Goal: Navigation & Orientation: Find specific page/section

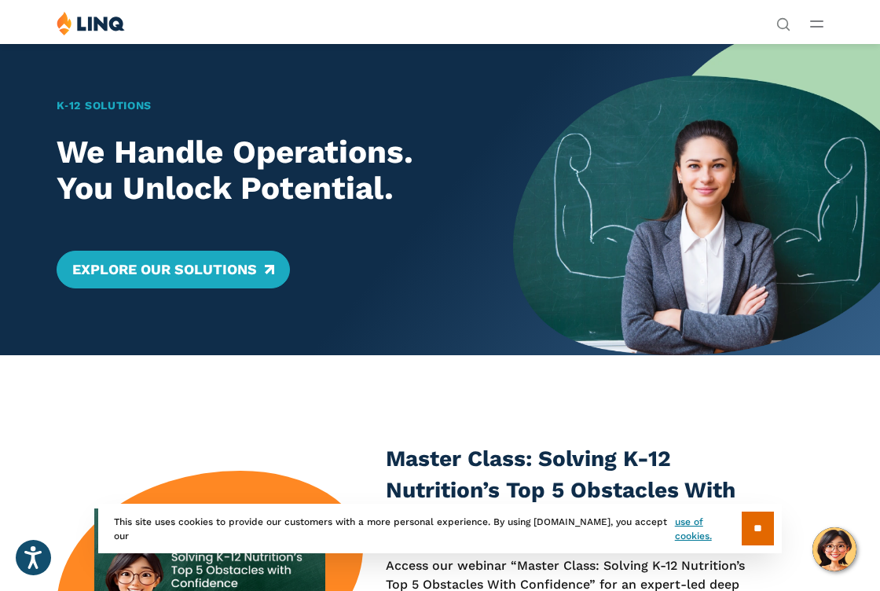
click at [816, 25] on icon "Open Main Menu" at bounding box center [816, 23] width 13 height 7
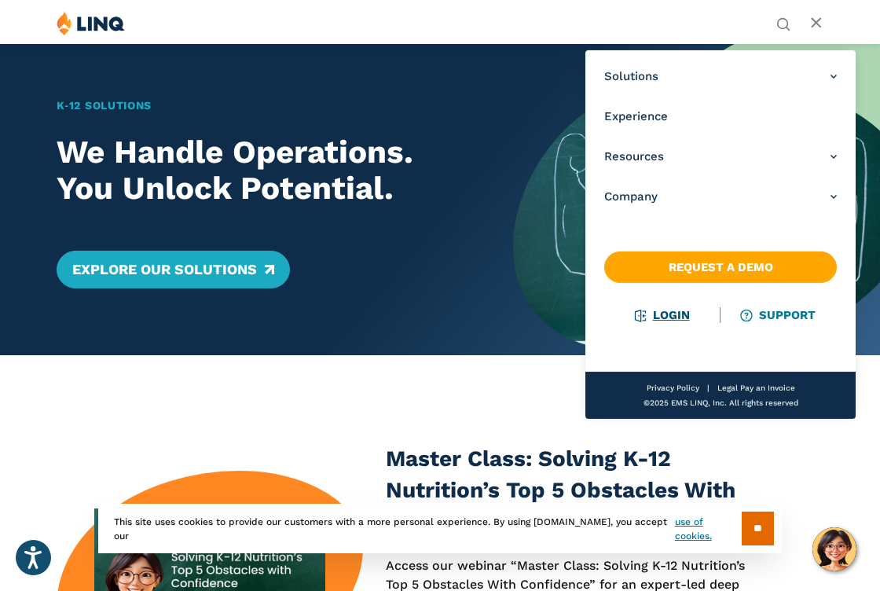
click at [653, 311] on link "Login" at bounding box center [662, 315] width 54 height 14
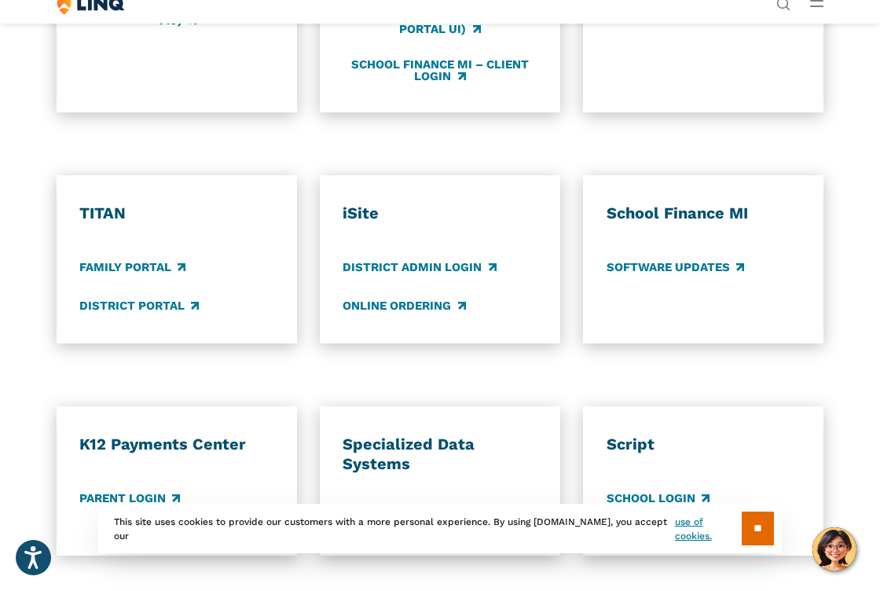
scroll to position [963, 0]
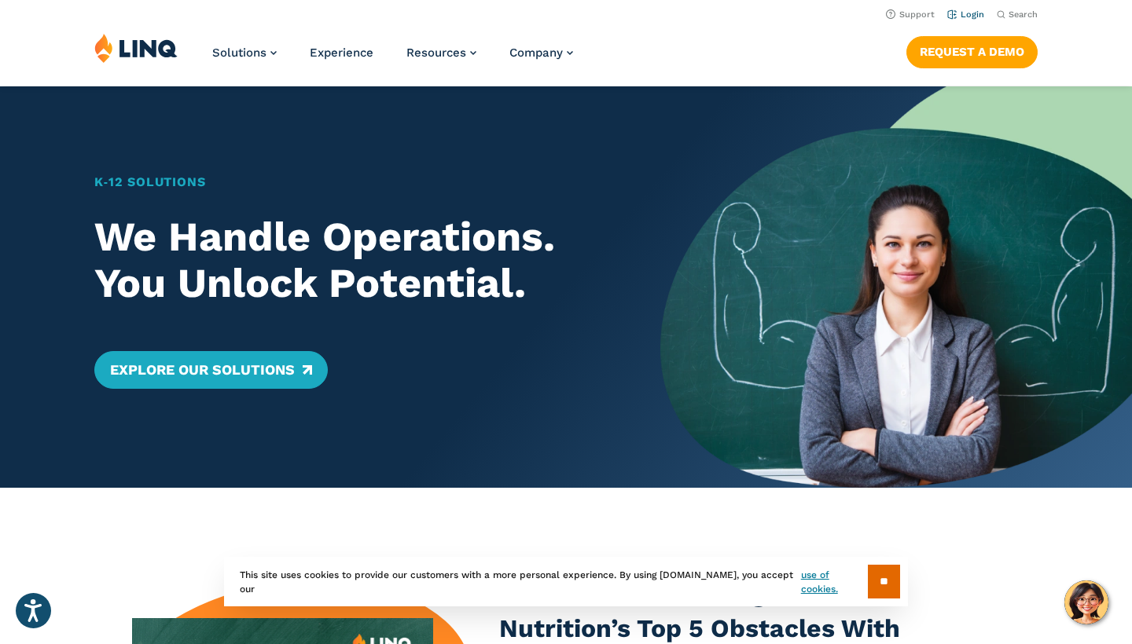
click at [968, 17] on link "Login" at bounding box center [965, 14] width 37 height 10
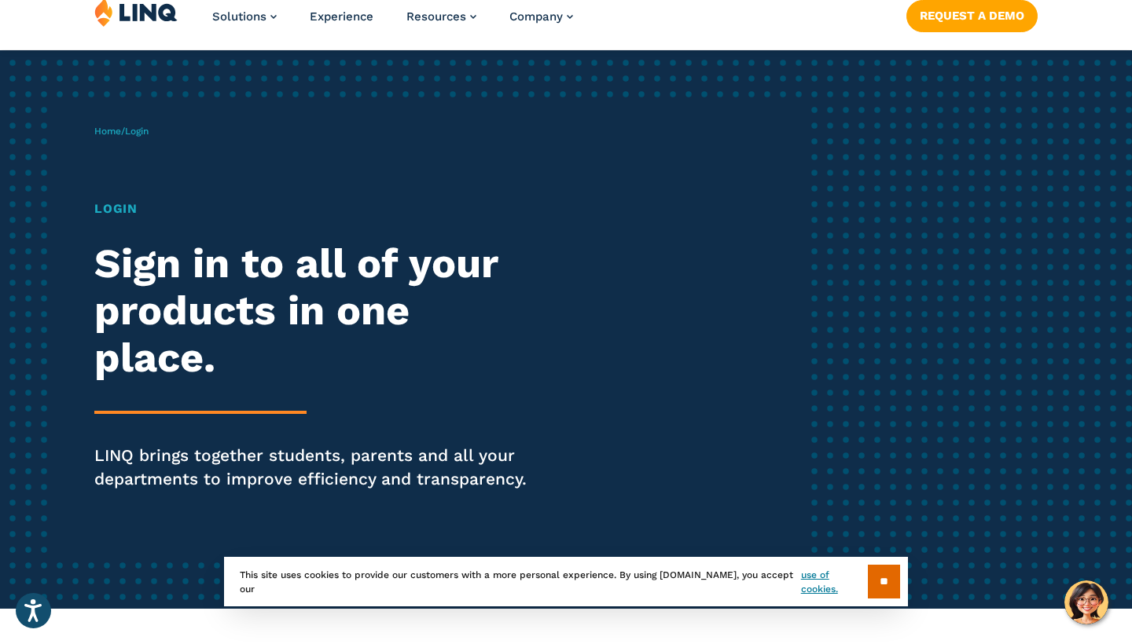
scroll to position [45, 0]
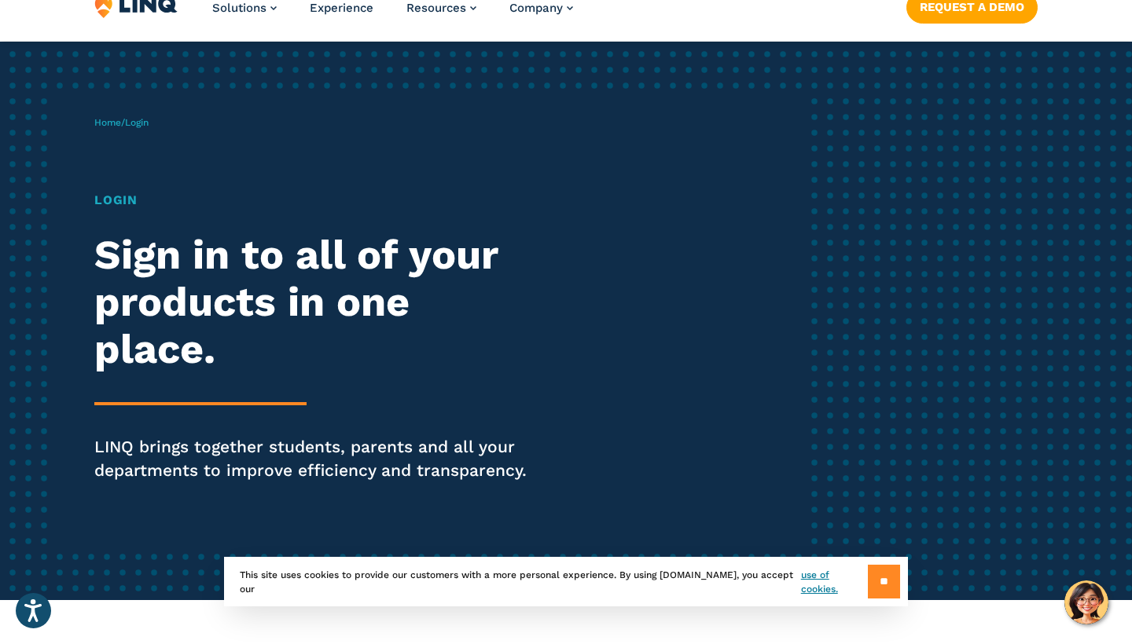
click at [882, 586] on input "**" at bounding box center [884, 582] width 32 height 34
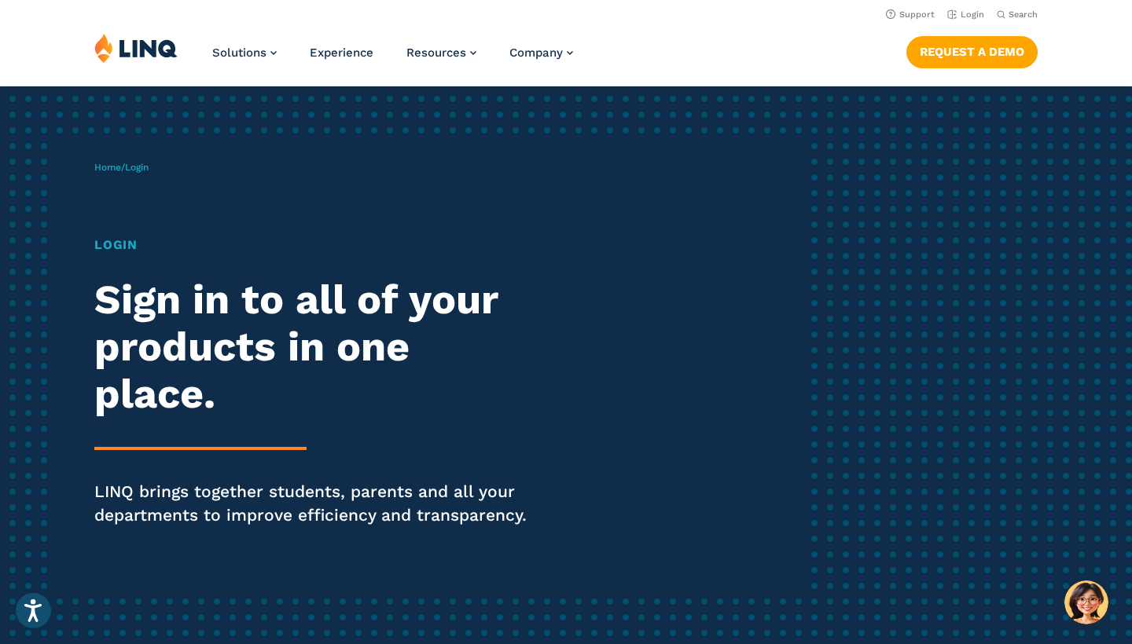
scroll to position [0, 0]
click at [116, 243] on h1 "Login" at bounding box center [312, 245] width 436 height 19
click at [242, 443] on div "Login Sign in to all of your products in one place. LINQ brings together studen…" at bounding box center [312, 404] width 436 height 336
click at [243, 501] on p "LINQ brings together students, parents and all your departments to improve effi…" at bounding box center [312, 503] width 436 height 47
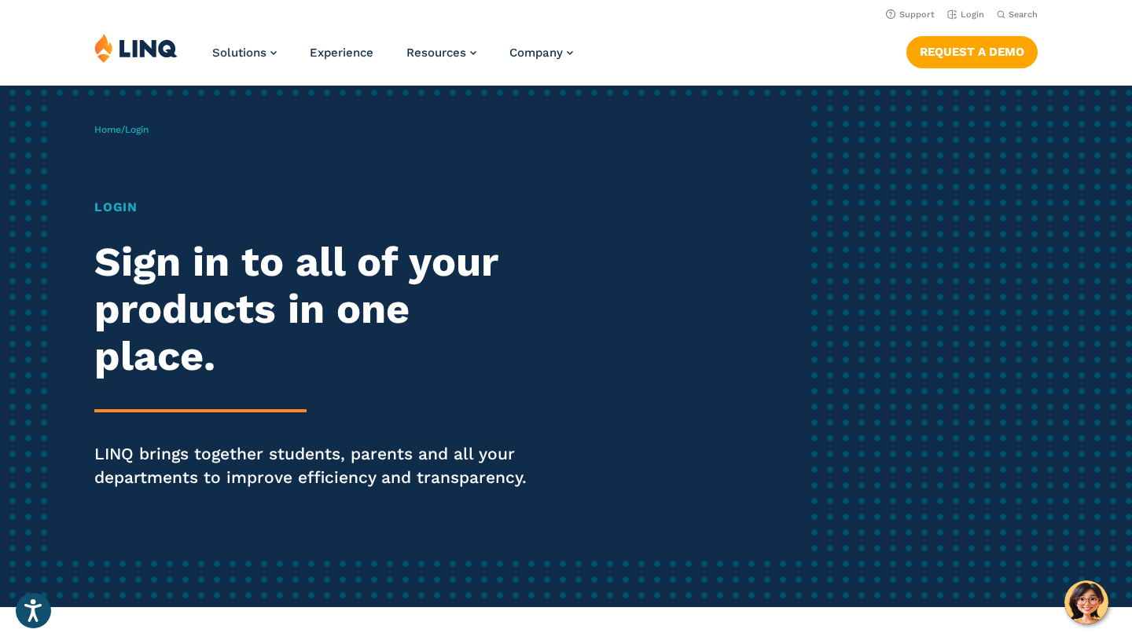
scroll to position [41, 0]
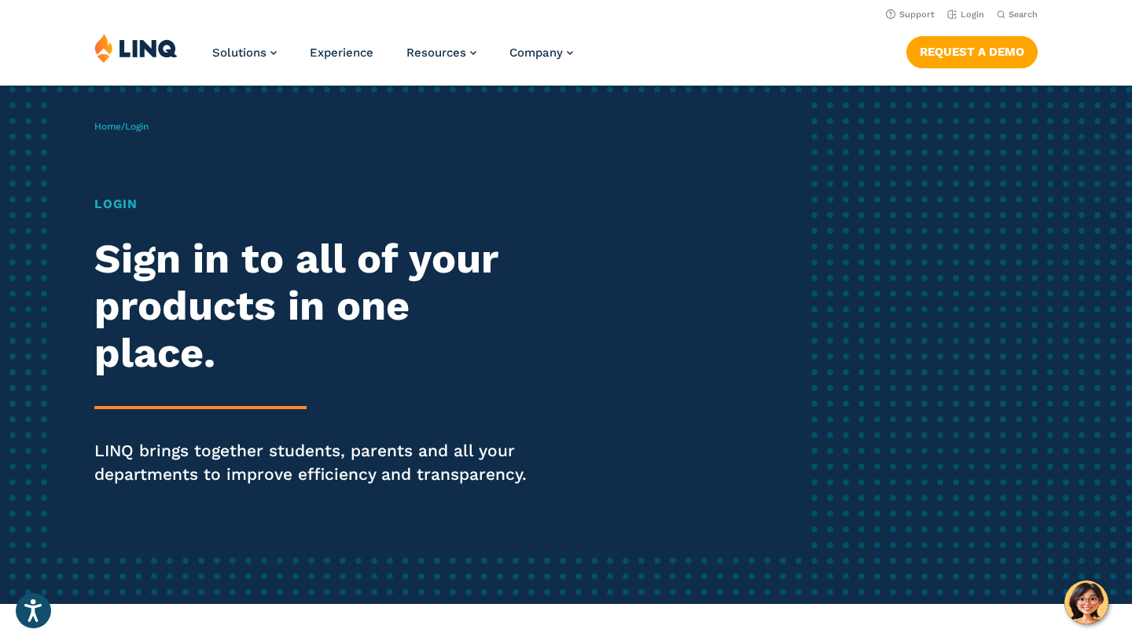
click at [146, 127] on span "Login" at bounding box center [137, 126] width 24 height 11
click at [121, 127] on span "Home / Login" at bounding box center [121, 126] width 54 height 11
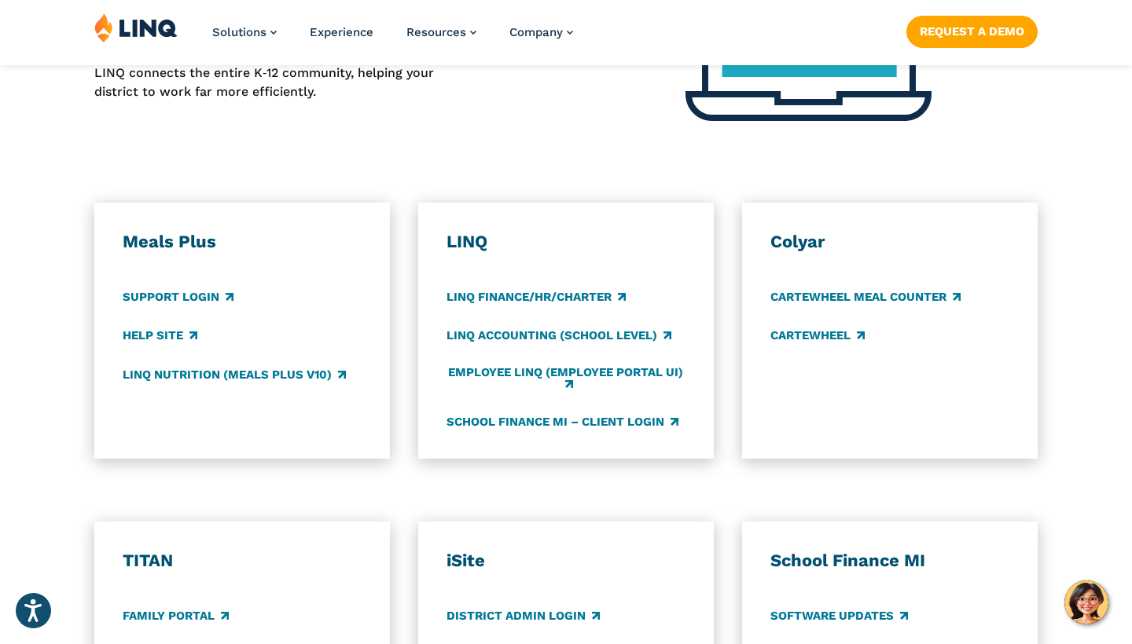
scroll to position [823, 0]
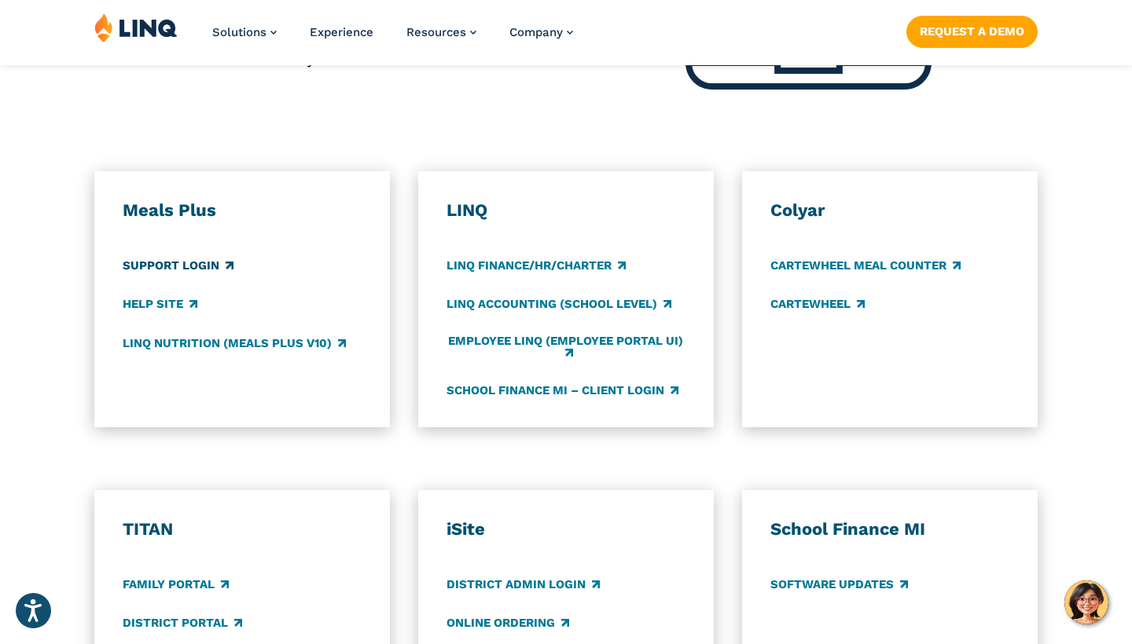
click at [182, 258] on link "Support Login" at bounding box center [178, 266] width 111 height 17
click at [292, 336] on link "LINQ Nutrition (Meals Plus v10)" at bounding box center [234, 343] width 223 height 17
click at [550, 303] on link "LINQ Accounting (school level)" at bounding box center [558, 304] width 225 height 17
click at [518, 337] on link "Employee LINQ (Employee Portal UI)" at bounding box center [565, 348] width 239 height 26
click at [550, 382] on link "School Finance MI – Client Login" at bounding box center [562, 390] width 232 height 17
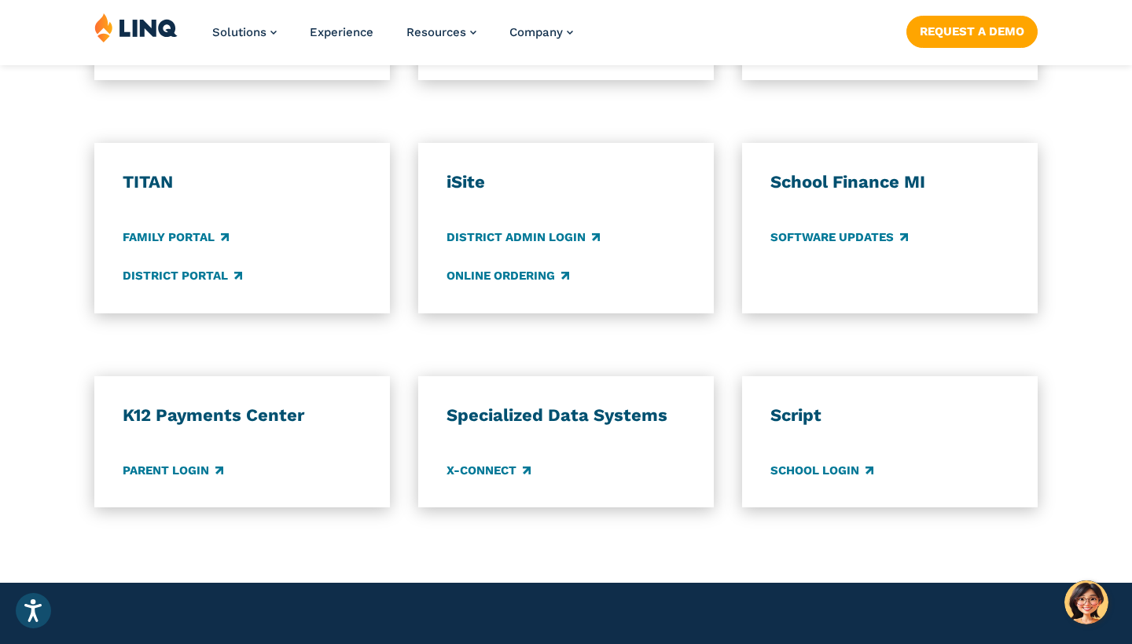
scroll to position [1175, 0]
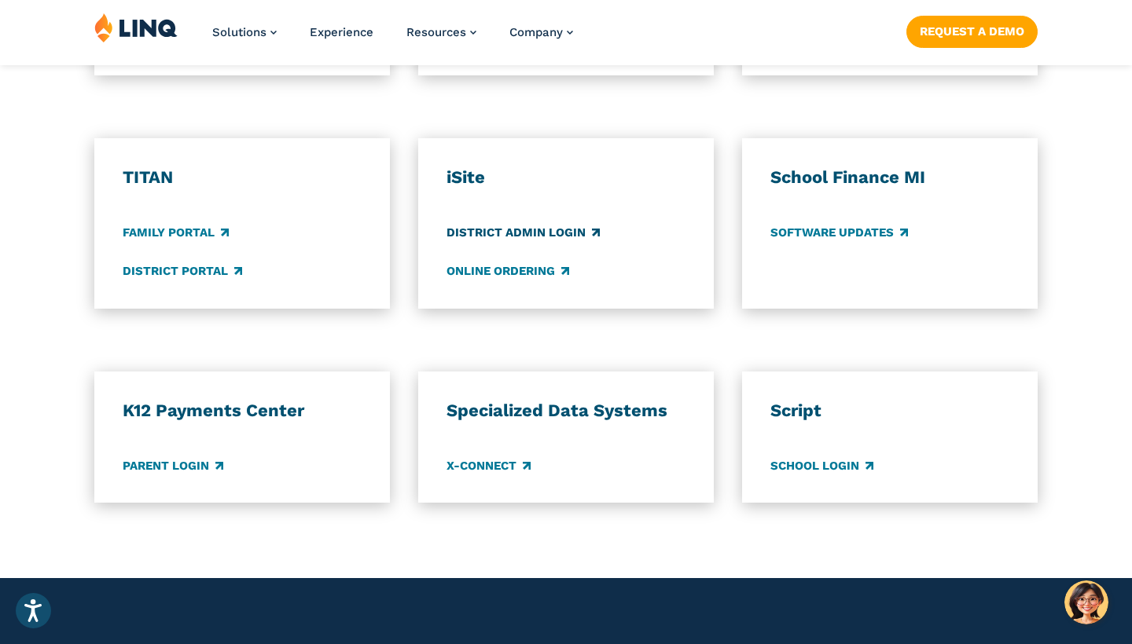
click at [528, 229] on link "District Admin Login" at bounding box center [522, 232] width 153 height 17
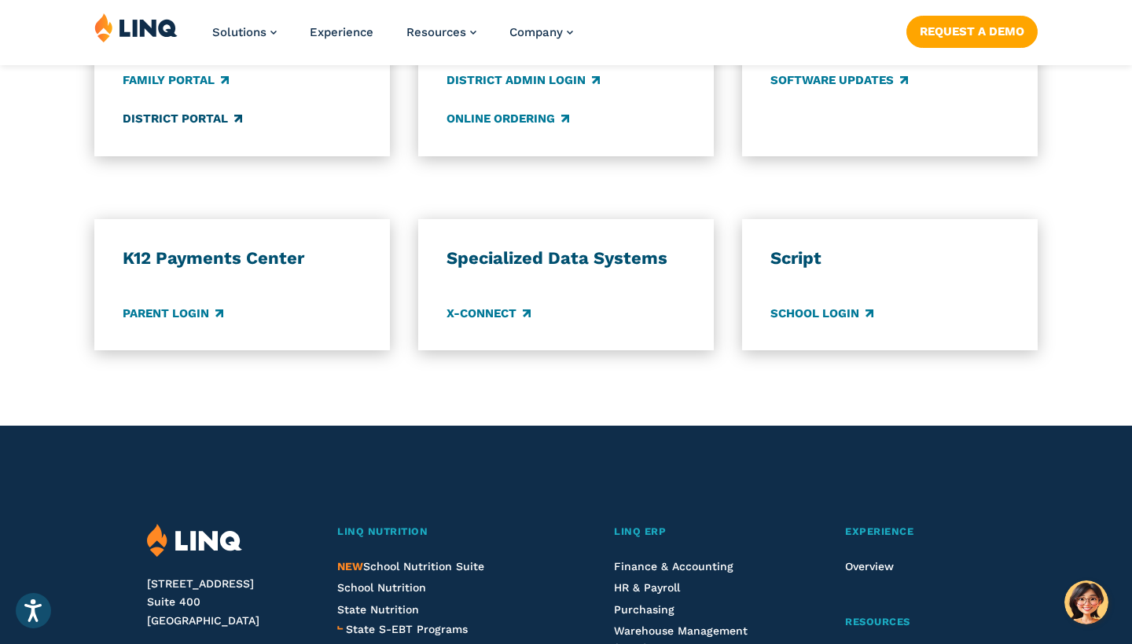
scroll to position [1329, 0]
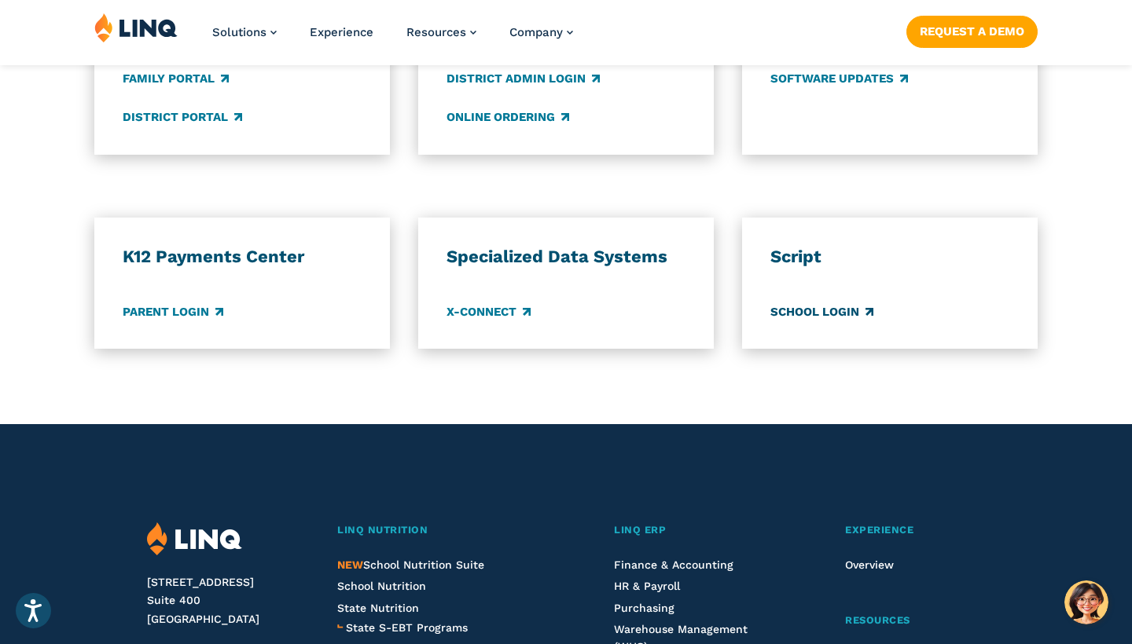
click at [785, 310] on link "School Login" at bounding box center [821, 311] width 103 height 17
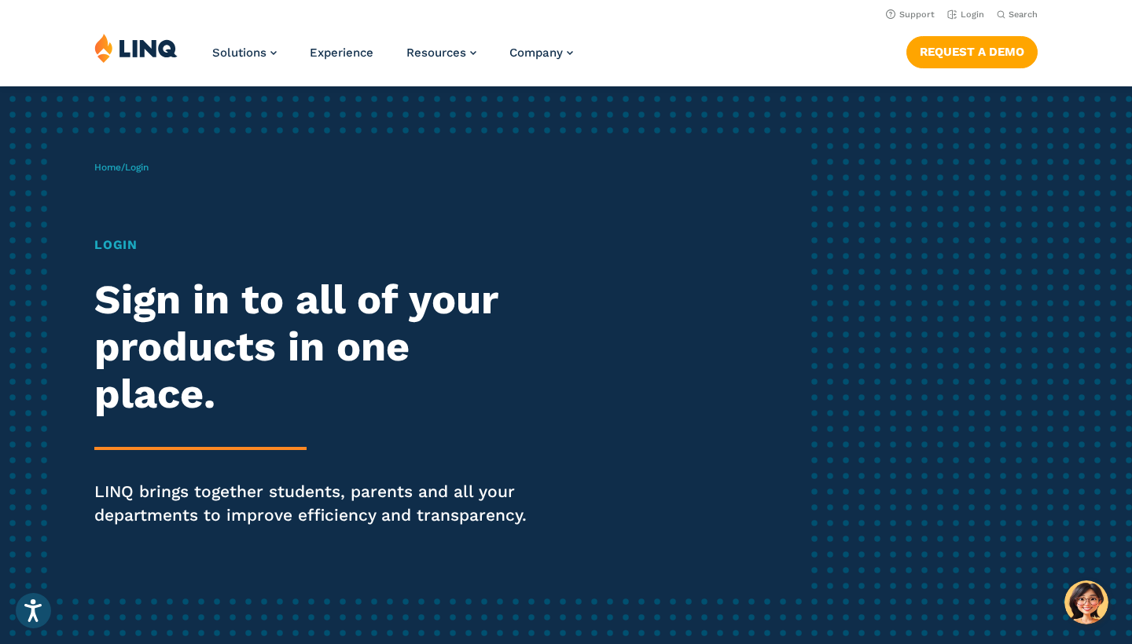
scroll to position [0, 0]
click at [978, 15] on link "Login" at bounding box center [965, 14] width 37 height 10
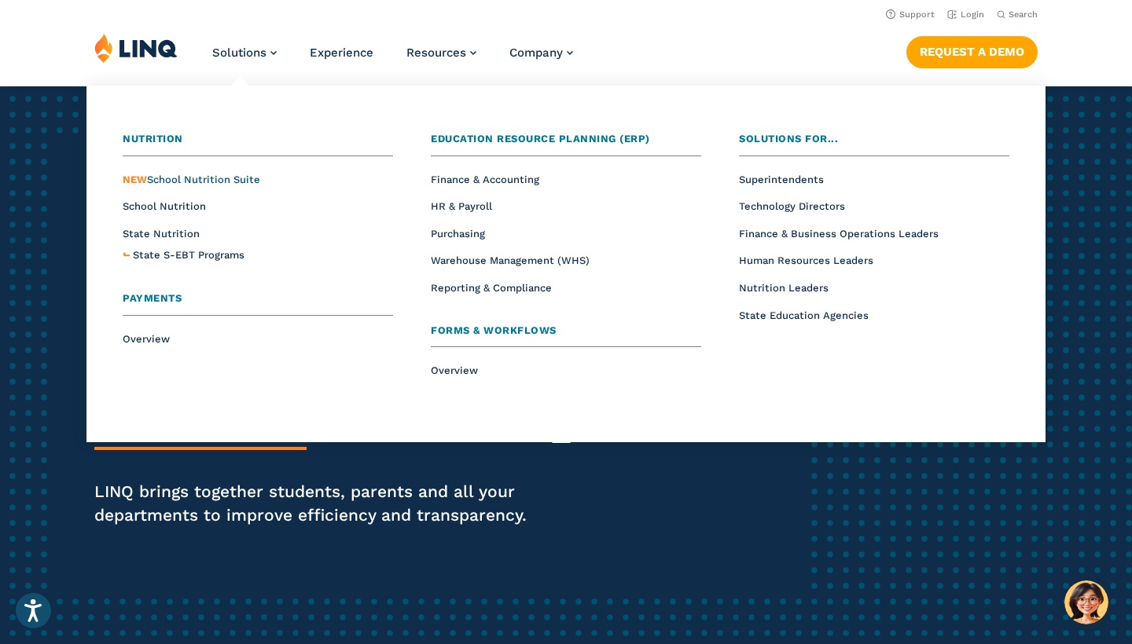
click at [188, 179] on span "NEW School Nutrition Suite" at bounding box center [192, 180] width 138 height 12
